Goal: Ask a question

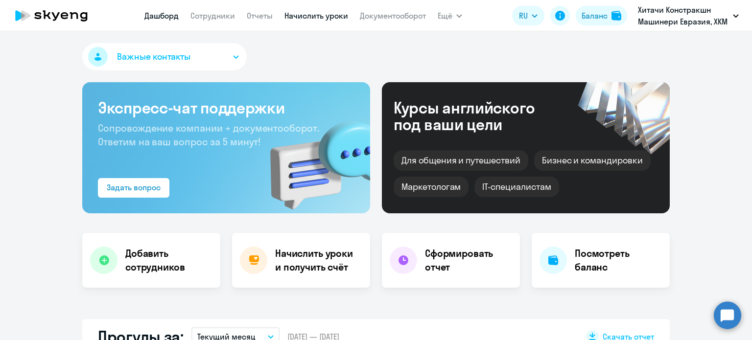
scroll to position [98, 0]
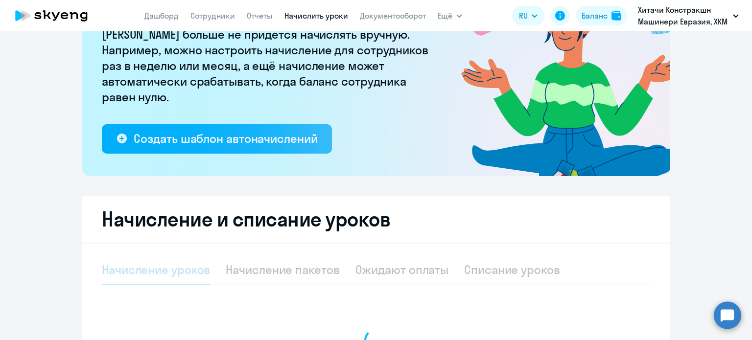
select select "10"
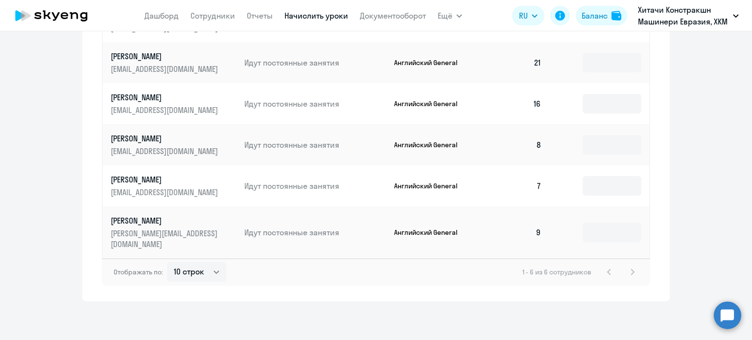
scroll to position [254, 0]
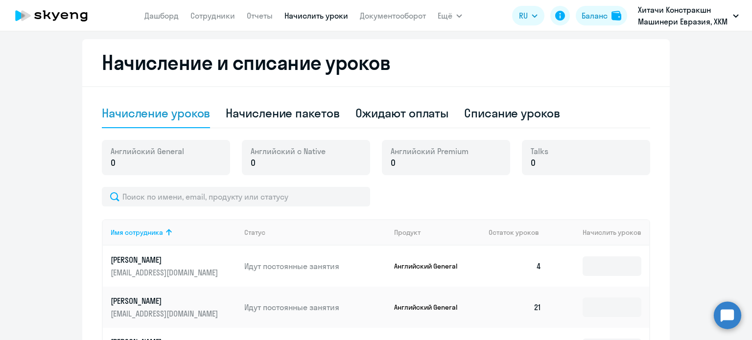
click at [162, 260] on p "Бородина Ольга" at bounding box center [166, 259] width 110 height 11
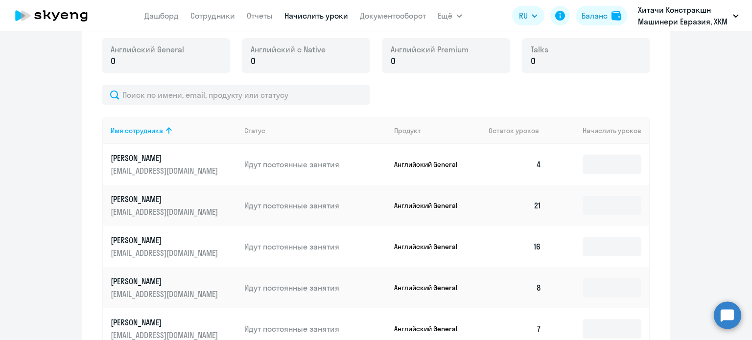
scroll to position [401, 0]
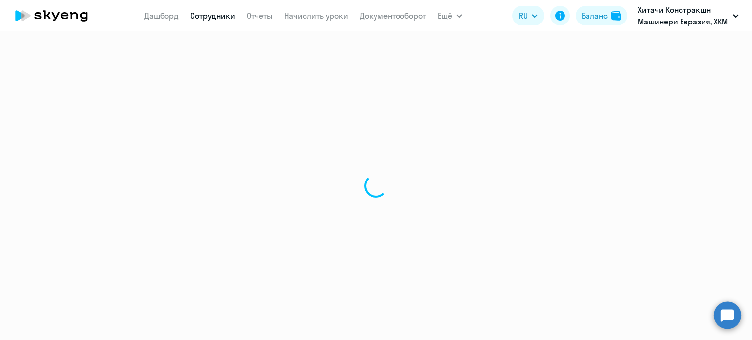
select select "english"
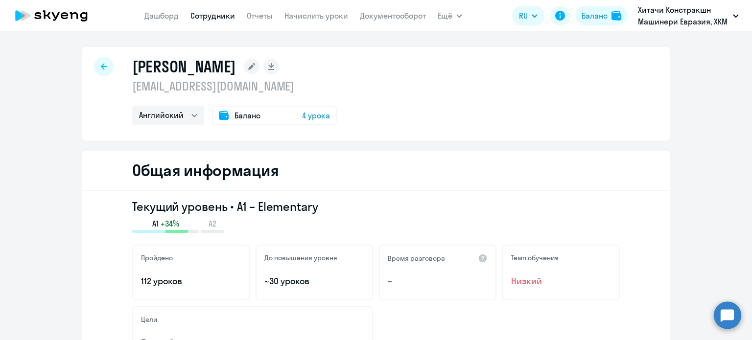
click at [102, 69] on icon at bounding box center [104, 66] width 6 height 7
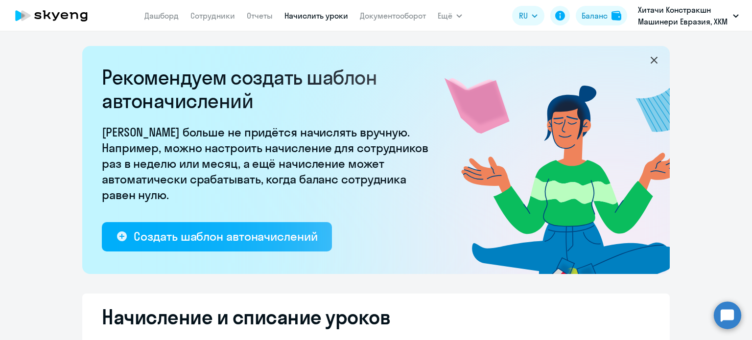
select select "10"
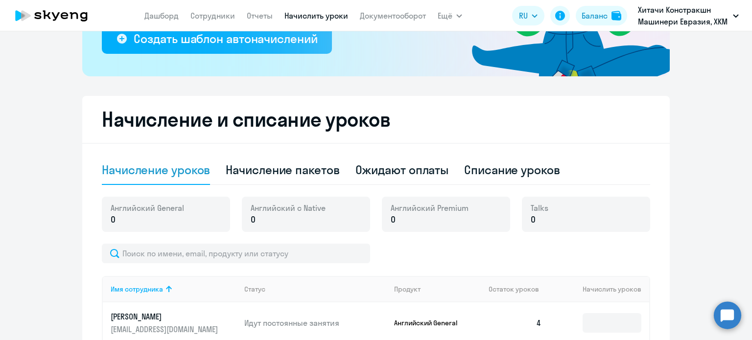
scroll to position [294, 0]
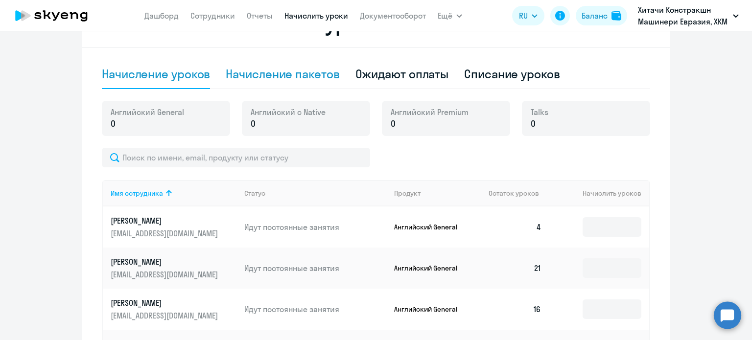
click at [294, 69] on div "Начисление пакетов" at bounding box center [283, 74] width 114 height 16
select select "10"
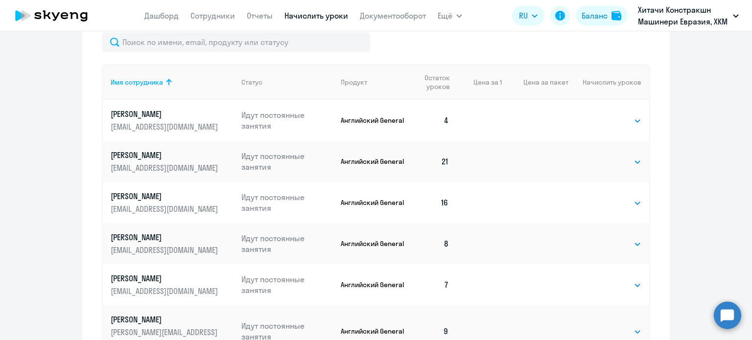
scroll to position [489, 0]
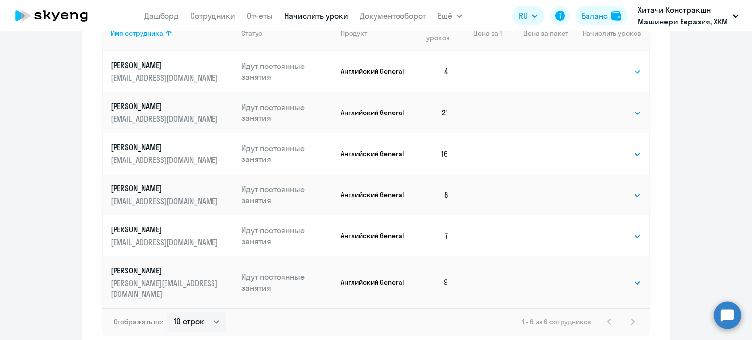
click at [612, 66] on select "Выбрать 4 8 16 32 64 96 128" at bounding box center [621, 72] width 40 height 12
click at [610, 76] on select "Выбрать 4 8 16 32 64 96 128" at bounding box center [621, 72] width 40 height 12
select select "16"
click at [601, 66] on select "Выбрать 4 8 16 32 64 96 128" at bounding box center [621, 72] width 40 height 12
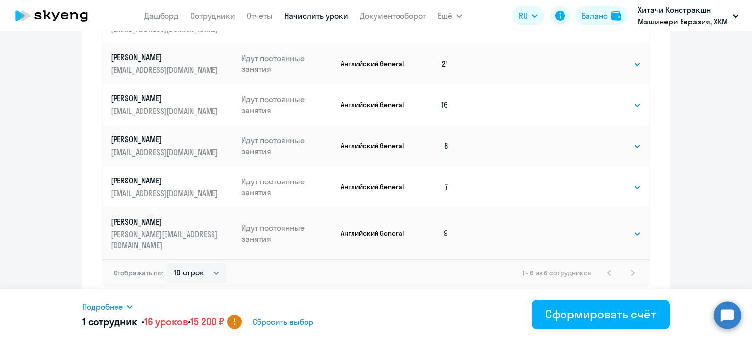
scroll to position [540, 0]
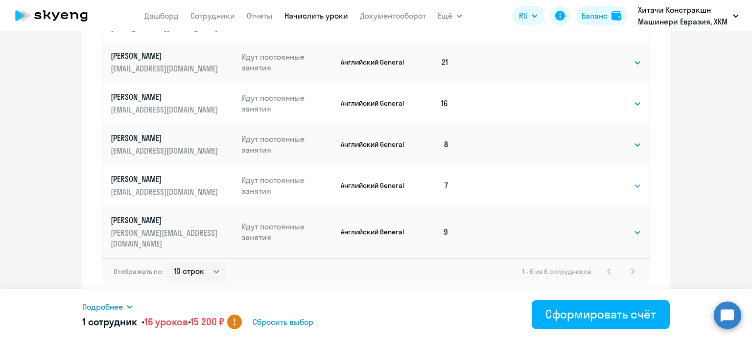
click at [626, 187] on select "Выбрать 4 8 16 32 64 96 128" at bounding box center [621, 186] width 40 height 12
select select "16"
click at [601, 180] on select "Выбрать 4 8 16 32 64 96 128" at bounding box center [621, 186] width 40 height 12
click at [607, 142] on select "Выбрать 4 8 16 32 64 96 128" at bounding box center [621, 145] width 40 height 12
click at [601, 139] on select "Выбрать 4 8 16 32 64 96 128" at bounding box center [621, 145] width 40 height 12
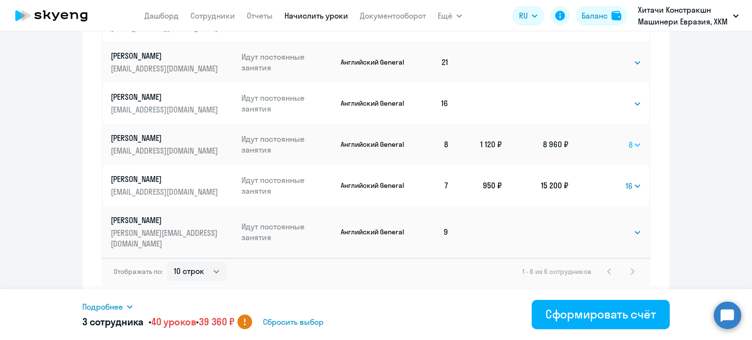
click at [629, 145] on select "Выбрать 4 8 16 32 64 96 128" at bounding box center [634, 145] width 13 height 12
select select "16"
click at [628, 139] on select "Выбрать 4 8 16 32 64 96 128" at bounding box center [634, 145] width 13 height 12
click at [603, 231] on select "Выбрать 4 8 16 32 64 96 128" at bounding box center [621, 233] width 40 height 12
select select "16"
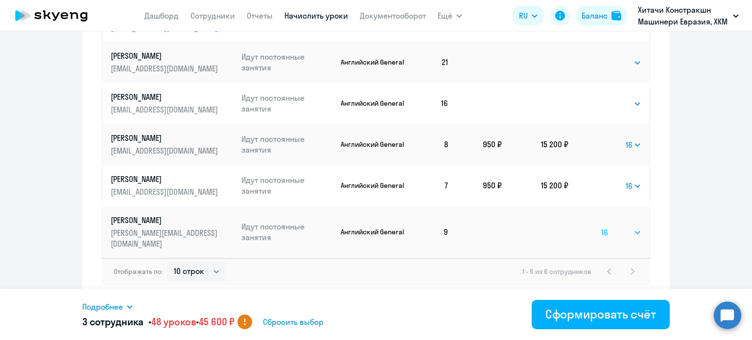
click at [601, 227] on select "Выбрать 4 8 16 32 64 96 128" at bounding box center [621, 233] width 40 height 12
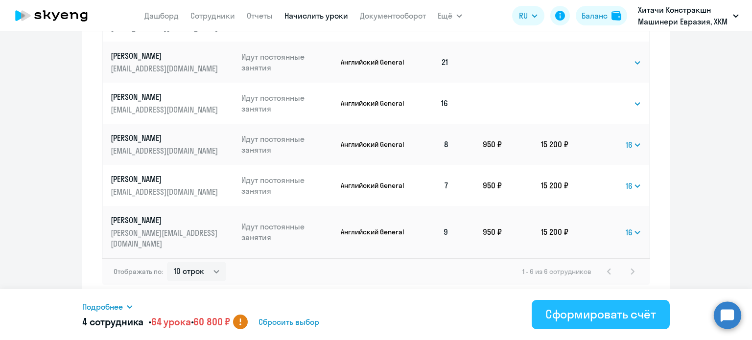
click at [582, 311] on div "Сформировать счёт" at bounding box center [600, 314] width 111 height 16
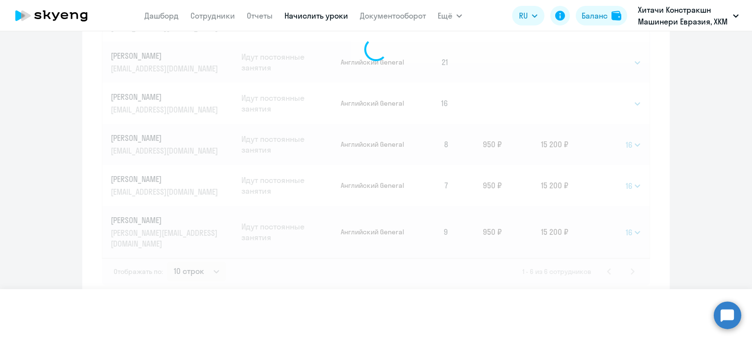
select select
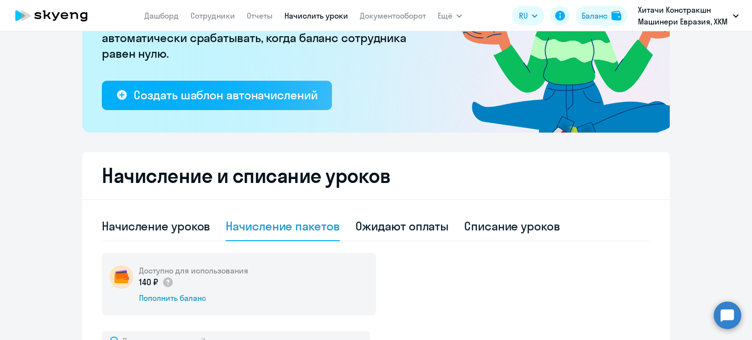
scroll to position [196, 0]
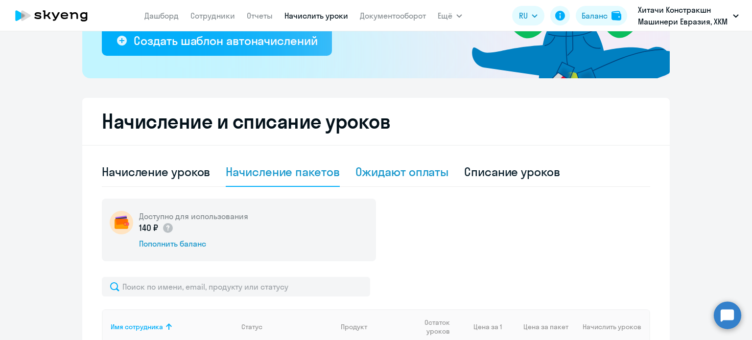
click at [415, 177] on div "Ожидают оплаты" at bounding box center [401, 172] width 93 height 16
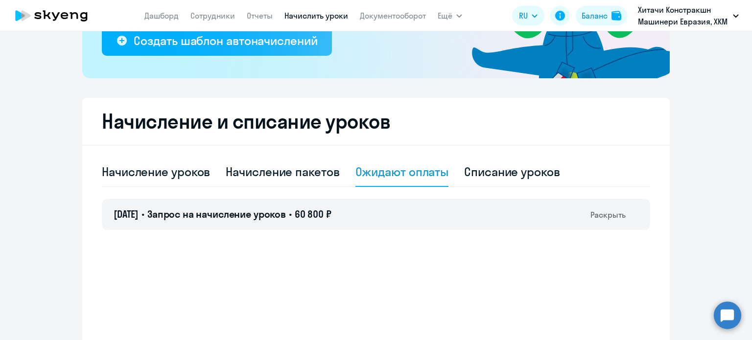
scroll to position [238, 0]
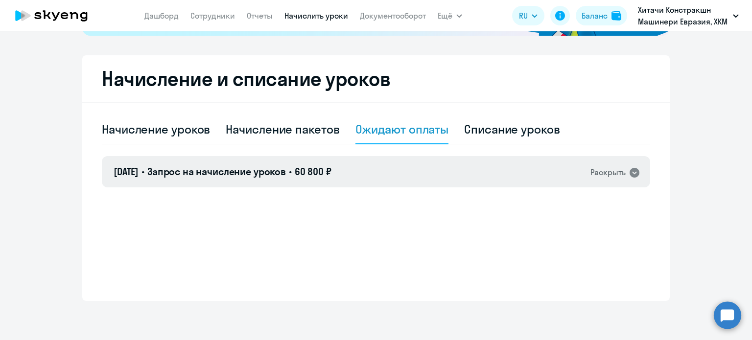
click at [629, 172] on icon at bounding box center [634, 173] width 12 height 12
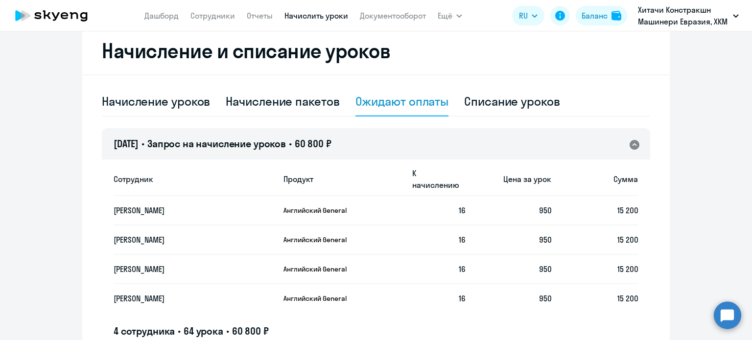
scroll to position [317, 0]
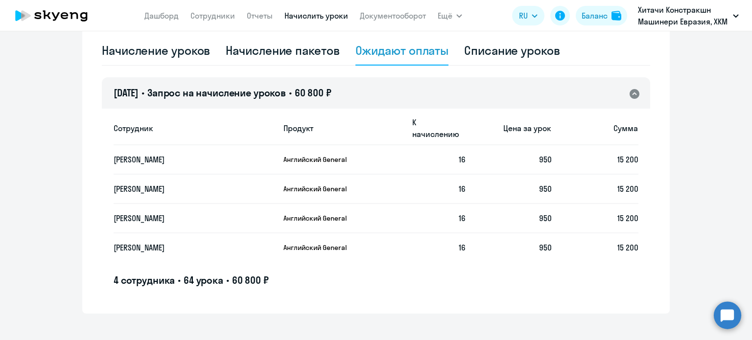
click at [392, 21] on app-menu-item-link "Документооборот" at bounding box center [393, 16] width 66 height 12
click at [392, 19] on link "Документооборот" at bounding box center [393, 16] width 66 height 10
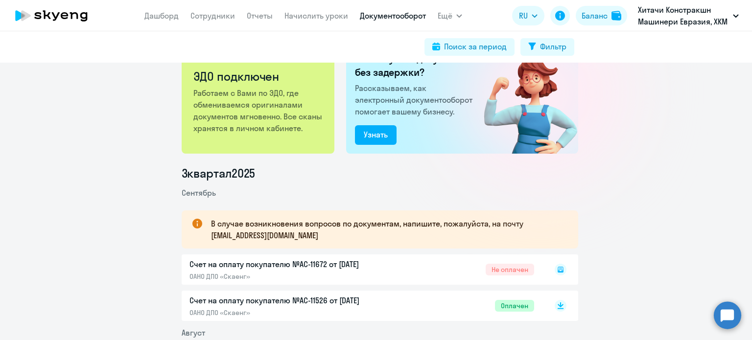
scroll to position [49, 0]
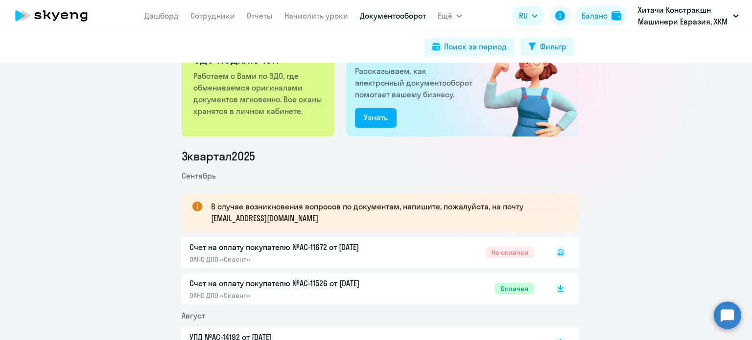
click at [556, 250] on rect at bounding box center [560, 253] width 12 height 12
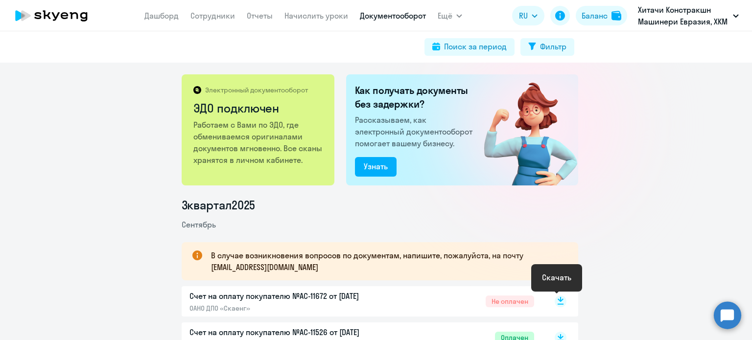
click at [554, 300] on rect at bounding box center [560, 302] width 12 height 12
click at [724, 317] on circle at bounding box center [727, 314] width 27 height 27
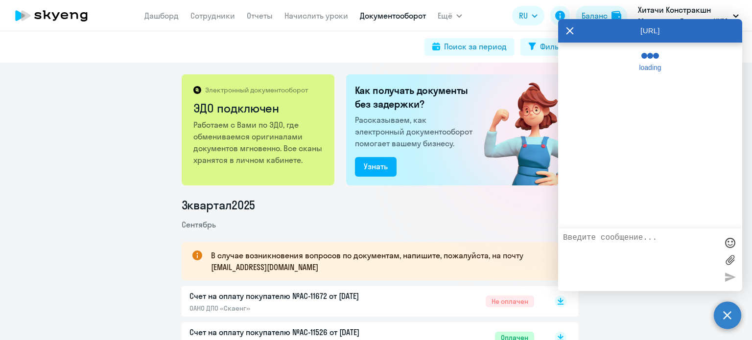
click at [613, 238] on textarea at bounding box center [640, 259] width 155 height 53
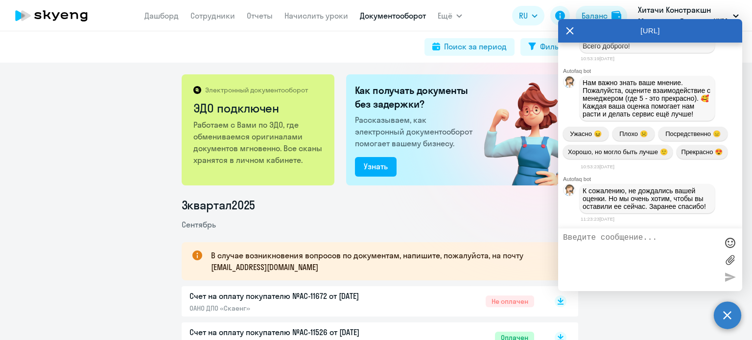
scroll to position [10095, 0]
type textarea ":"
type textarea "Добрый день! Пожалуйста, пришлите счет с печатью и подписью для оплаты"
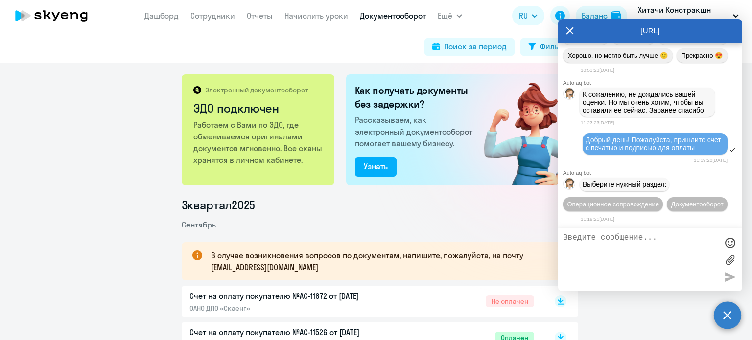
scroll to position [10211, 0]
click at [671, 202] on span "Документооборот" at bounding box center [697, 204] width 52 height 7
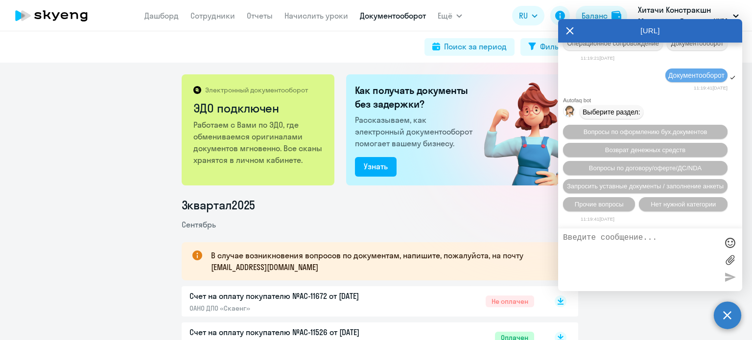
click at [625, 198] on button "Прочие вопросы" at bounding box center [599, 204] width 72 height 14
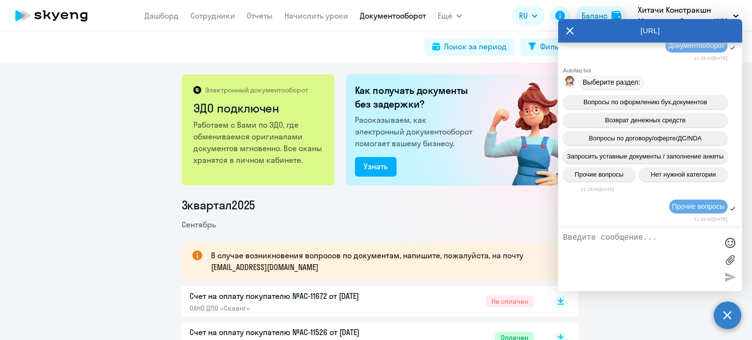
scroll to position [10554, 0]
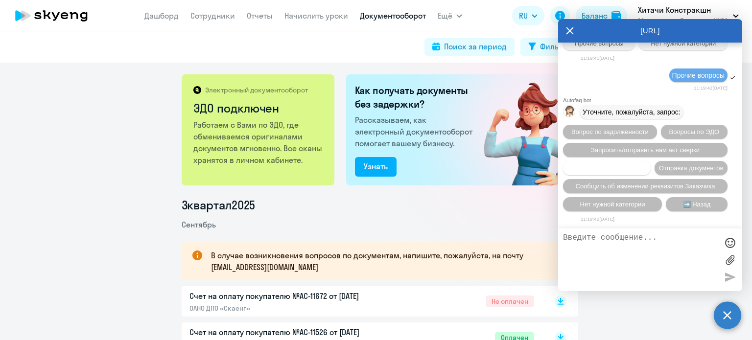
click at [633, 164] on span "Вопросы по счетам/оплате" at bounding box center [606, 167] width 79 height 7
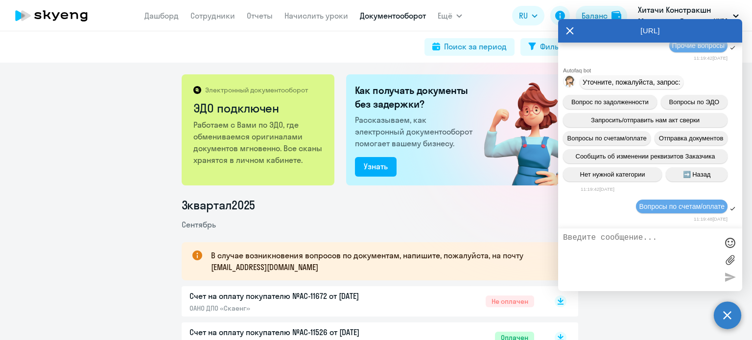
scroll to position [10688, 0]
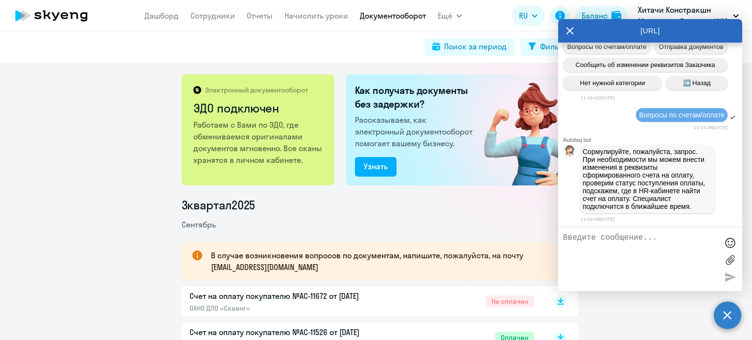
click at [730, 258] on label at bounding box center [729, 260] width 15 height 15
click at [0, 0] on input "file" at bounding box center [0, 0] width 0 height 0
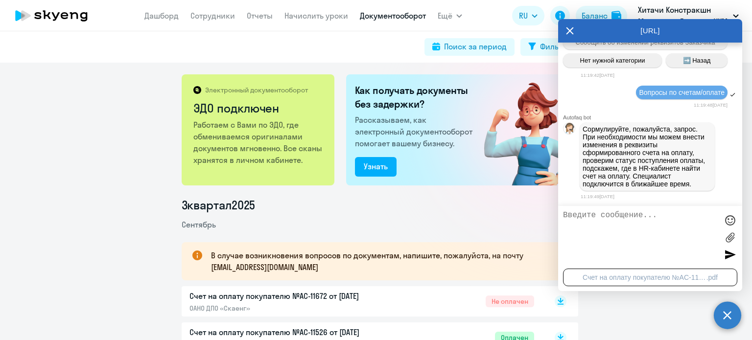
scroll to position [10247, 0]
drag, startPoint x: 709, startPoint y: 94, endPoint x: 631, endPoint y: 84, distance: 78.5
copy span "Пожалуйста, пришлите счет с печатью и подписью для оплаты"
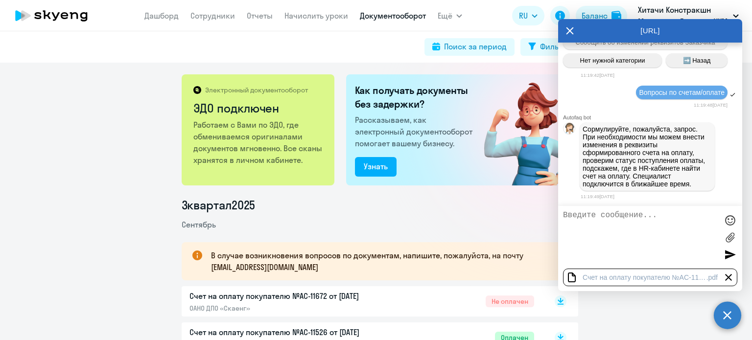
click at [635, 281] on div "Счет на оплату покупателю №AC-11672" at bounding box center [644, 278] width 124 height 8
click at [610, 224] on textarea at bounding box center [640, 237] width 155 height 53
paste textarea "Пожалуйста, пришлите счет с печатью и подписью для оплаты"
type textarea "Пожалуйста, пришлите счет с печатью и подписью для оплаты"
click at [732, 258] on div at bounding box center [729, 254] width 15 height 15
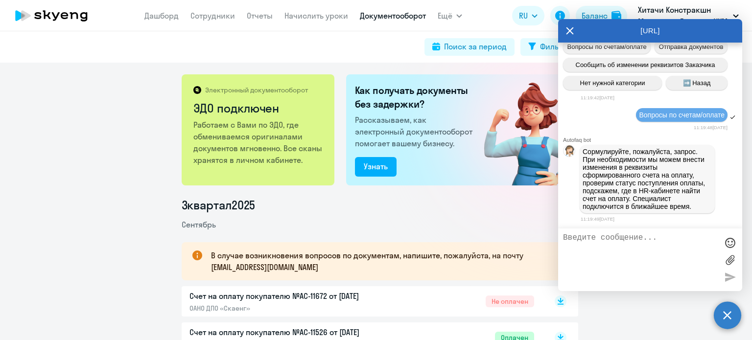
scroll to position [10740, 0]
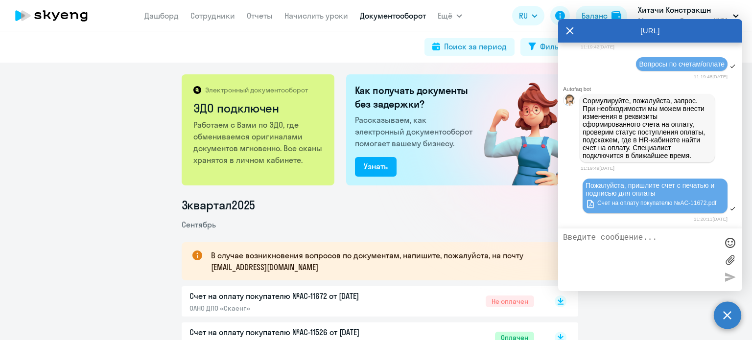
click at [568, 29] on icon at bounding box center [569, 30] width 7 height 7
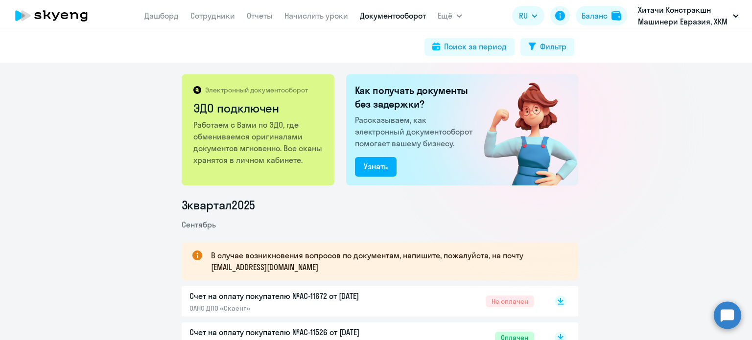
click at [734, 319] on circle at bounding box center [727, 314] width 27 height 27
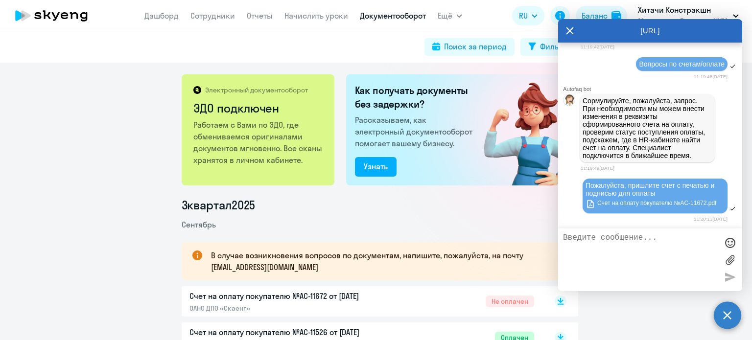
scroll to position [0, 0]
click at [568, 31] on icon at bounding box center [570, 30] width 8 height 23
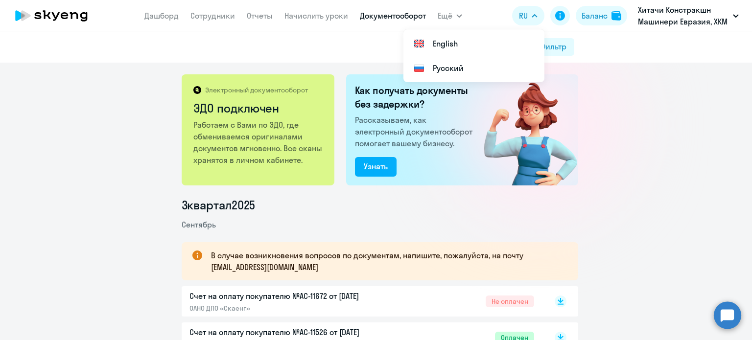
click at [727, 317] on circle at bounding box center [727, 314] width 27 height 27
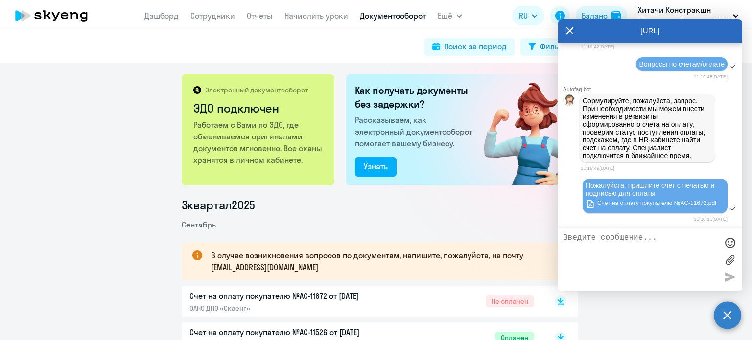
click at [567, 29] on icon at bounding box center [570, 30] width 8 height 23
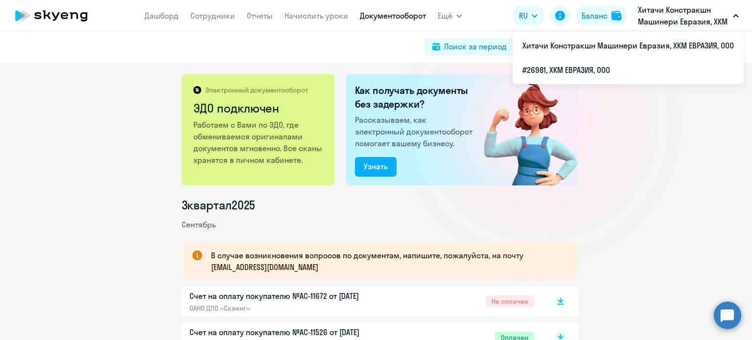
click at [721, 313] on circle at bounding box center [727, 314] width 27 height 27
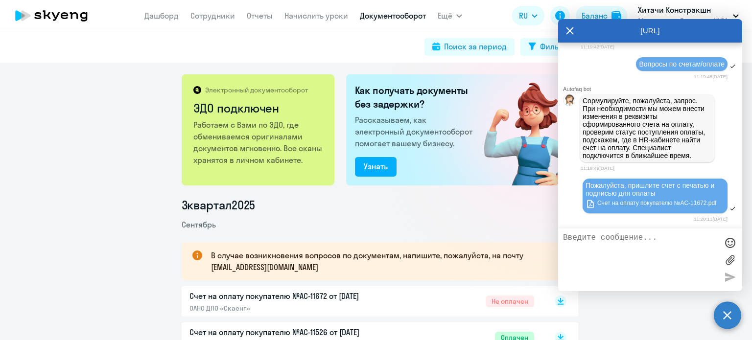
click at [571, 30] on icon at bounding box center [570, 30] width 8 height 23
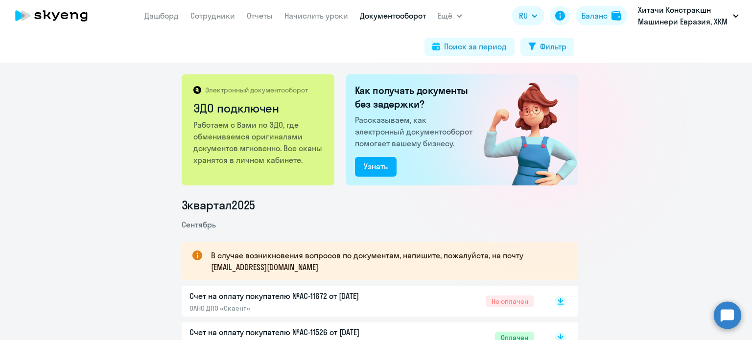
click at [733, 315] on circle at bounding box center [727, 314] width 27 height 27
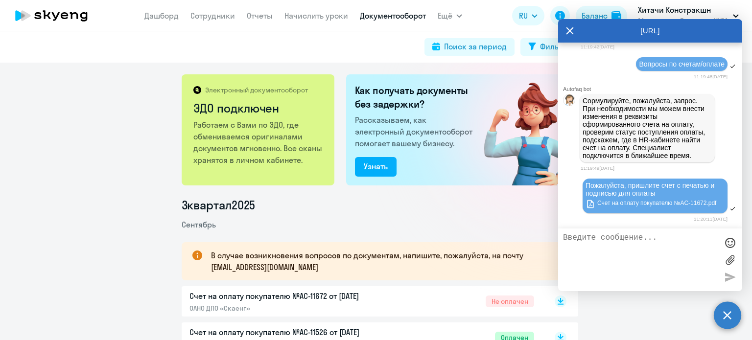
click at [567, 29] on icon at bounding box center [570, 30] width 8 height 23
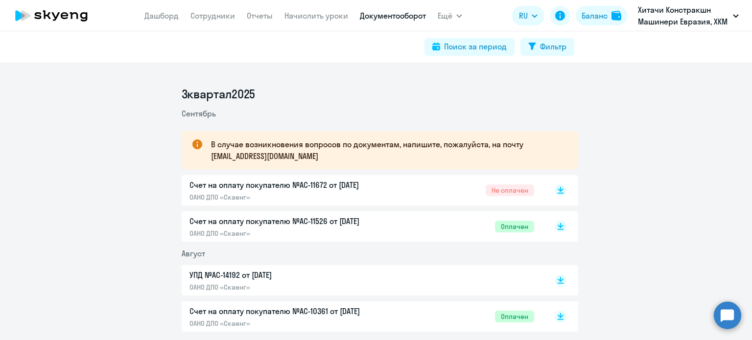
click at [732, 315] on circle at bounding box center [727, 314] width 27 height 27
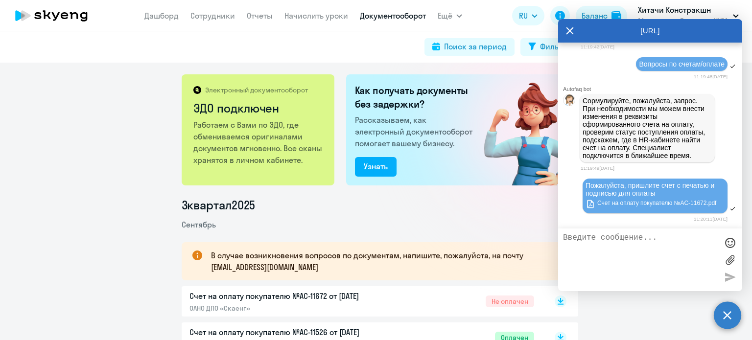
scroll to position [10835, 0]
click at [570, 31] on icon at bounding box center [570, 30] width 8 height 23
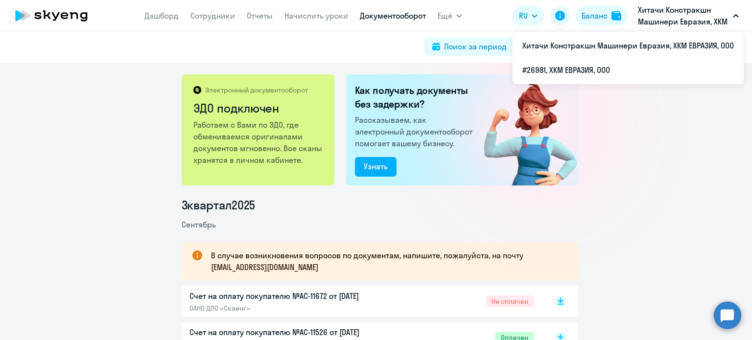
click at [722, 313] on circle at bounding box center [727, 314] width 27 height 27
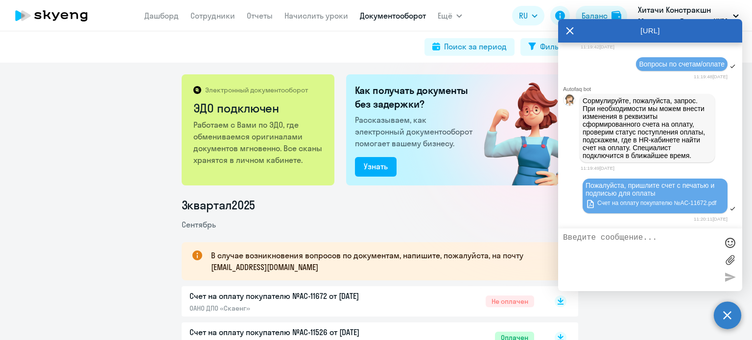
click at [569, 31] on icon at bounding box center [569, 30] width 7 height 7
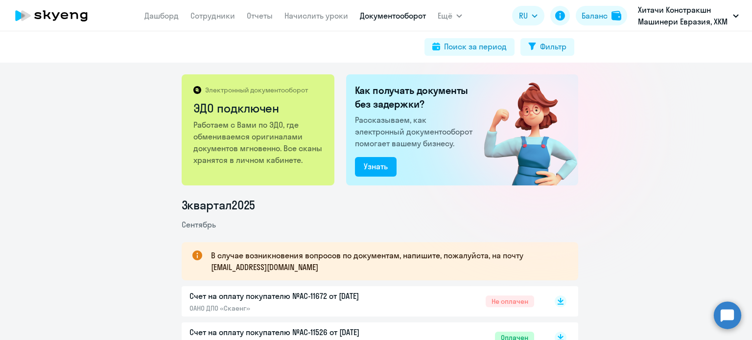
click at [724, 323] on circle at bounding box center [727, 314] width 27 height 27
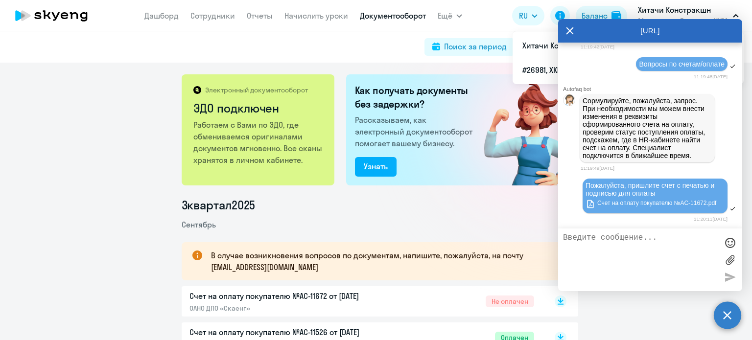
scroll to position [0, 0]
click at [569, 25] on icon at bounding box center [570, 30] width 8 height 23
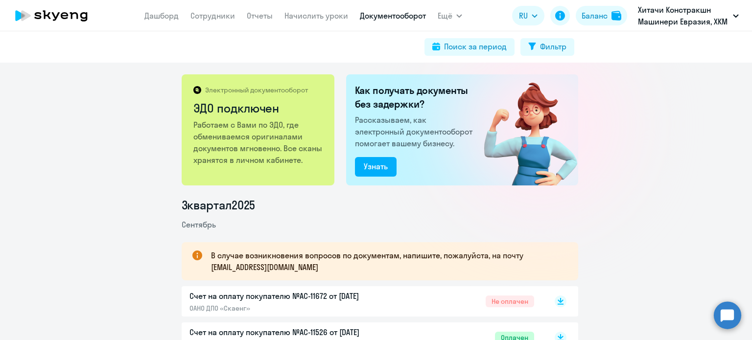
click at [735, 314] on circle at bounding box center [727, 314] width 27 height 27
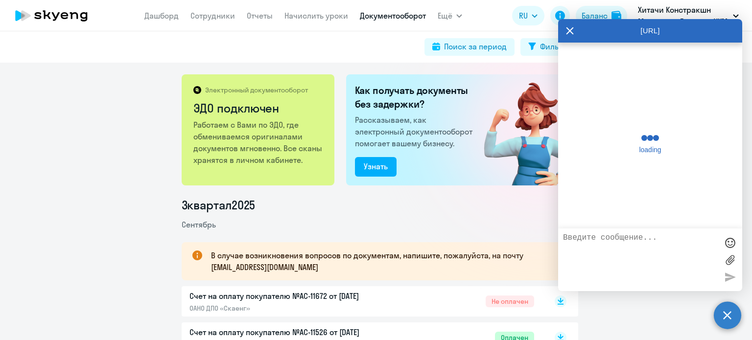
scroll to position [10835, 0]
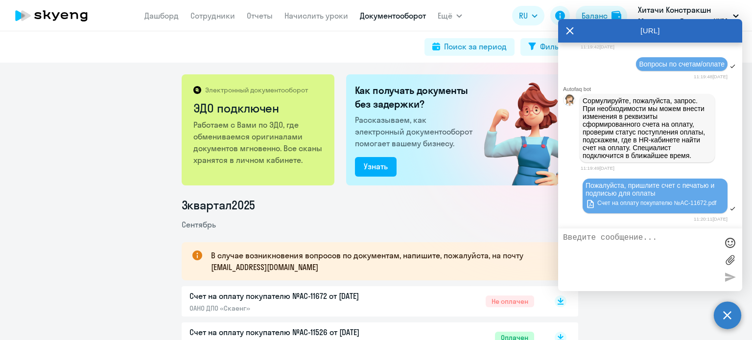
click at [568, 30] on icon at bounding box center [569, 30] width 7 height 7
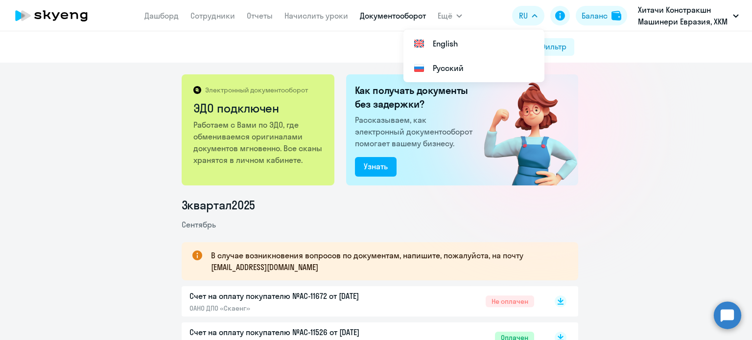
click at [723, 314] on circle at bounding box center [727, 314] width 27 height 27
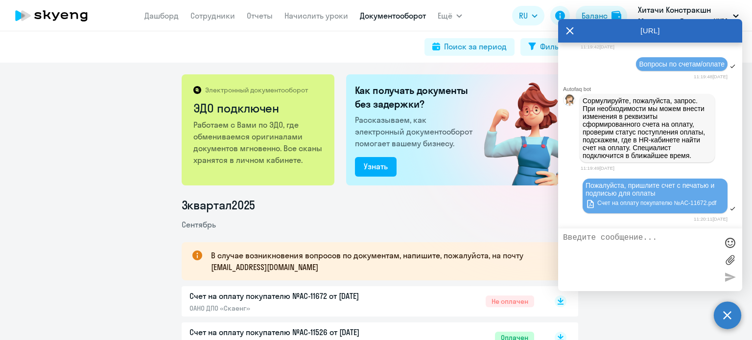
click at [570, 31] on icon at bounding box center [569, 30] width 7 height 7
